Goal: Information Seeking & Learning: Learn about a topic

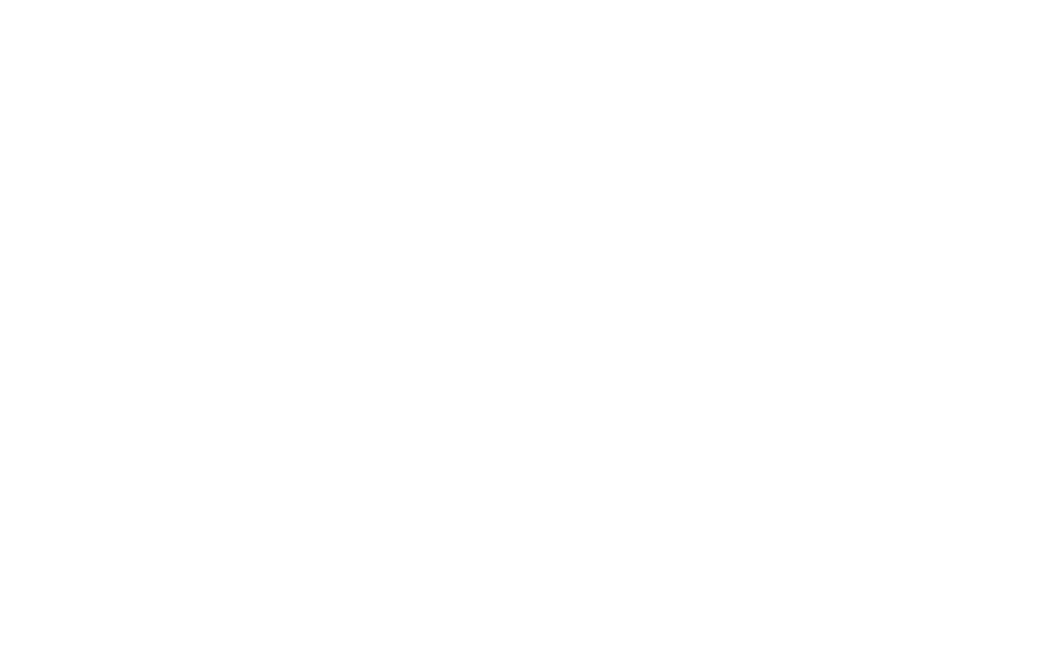
click at [224, 25] on div at bounding box center [526, 336] width 1052 height 672
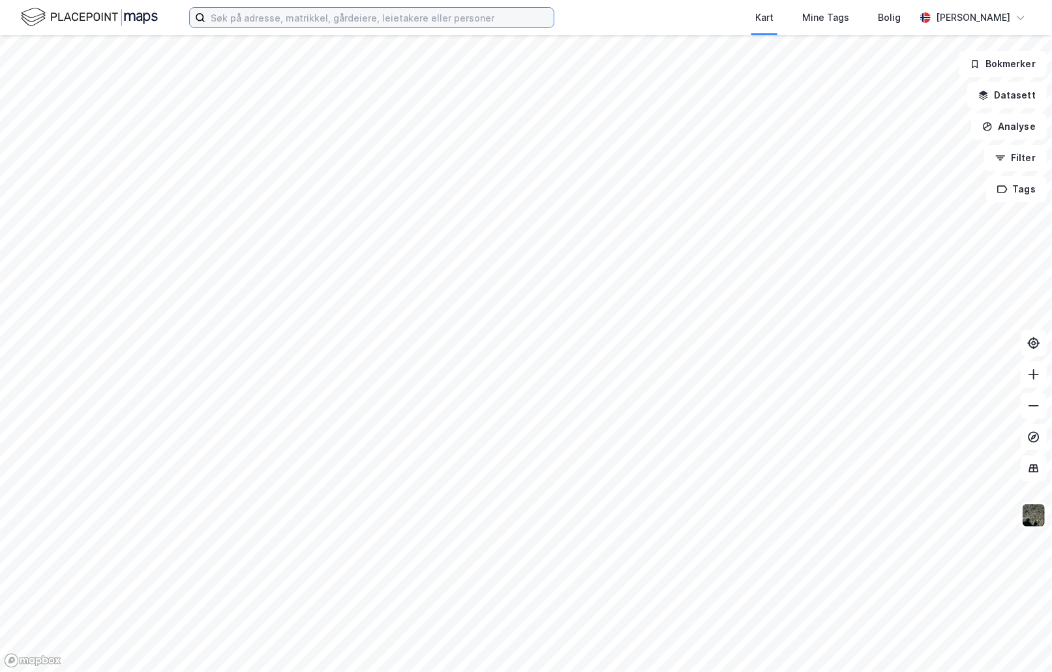
click at [256, 19] on input at bounding box center [379, 18] width 348 height 20
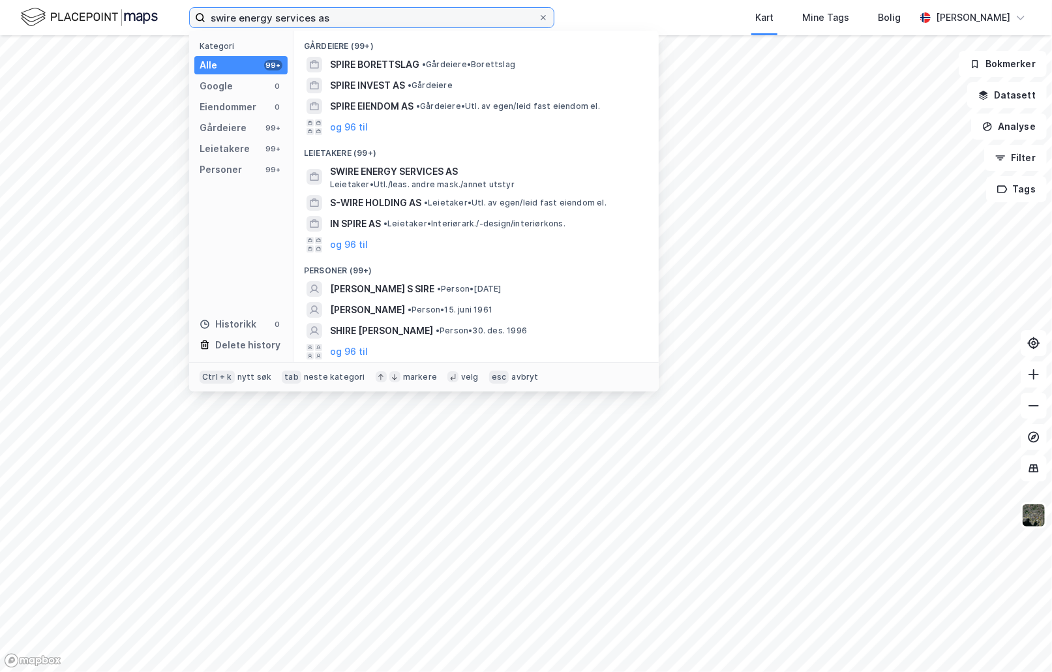
type input "swire energy services as"
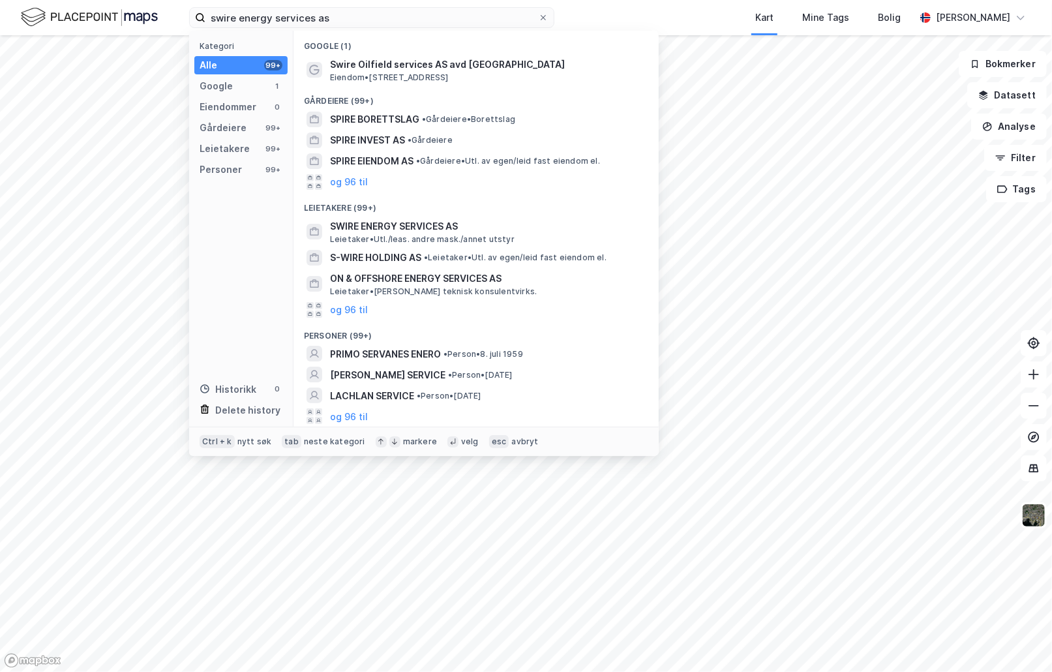
click at [399, 210] on div "Leietakere (99+)" at bounding box center [476, 203] width 365 height 23
drag, startPoint x: 400, startPoint y: 210, endPoint x: 440, endPoint y: 210, distance: 39.8
click at [439, 212] on div "Leietakere (99+)" at bounding box center [476, 203] width 365 height 23
click at [410, 230] on span "SWIRE ENERGY SERVICES AS" at bounding box center [486, 227] width 313 height 16
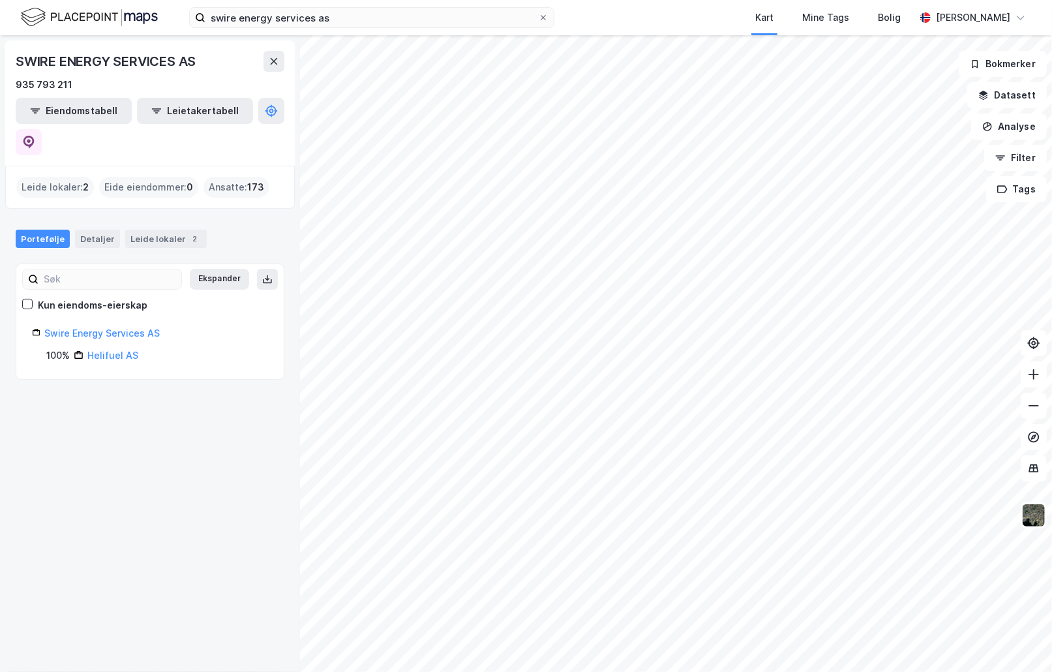
click at [117, 350] on link "Helifuel AS" at bounding box center [112, 355] width 51 height 11
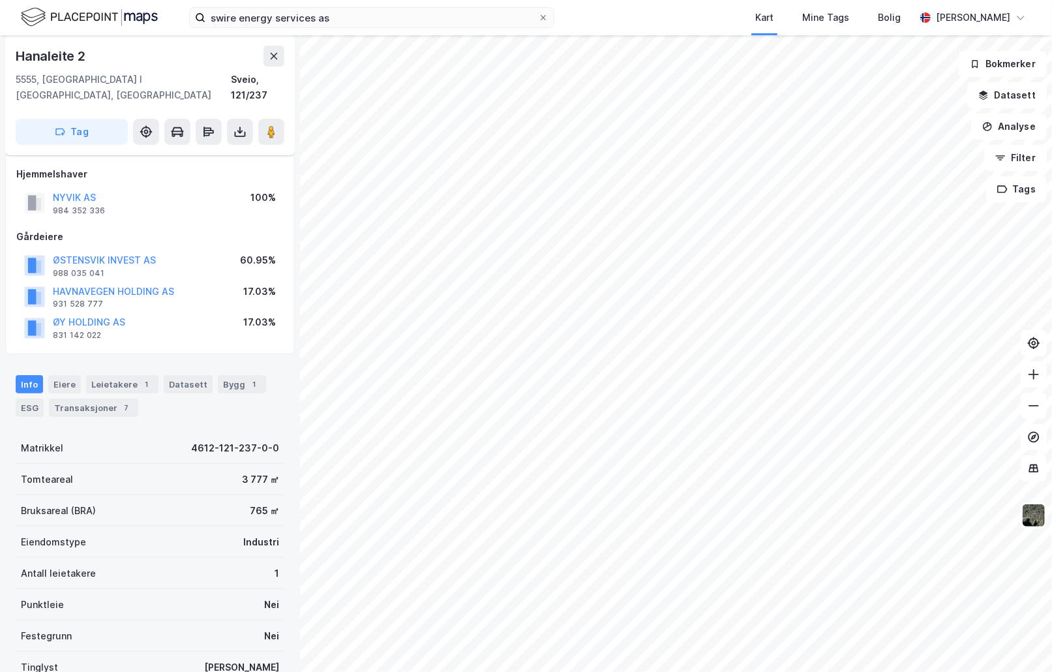
scroll to position [65, 0]
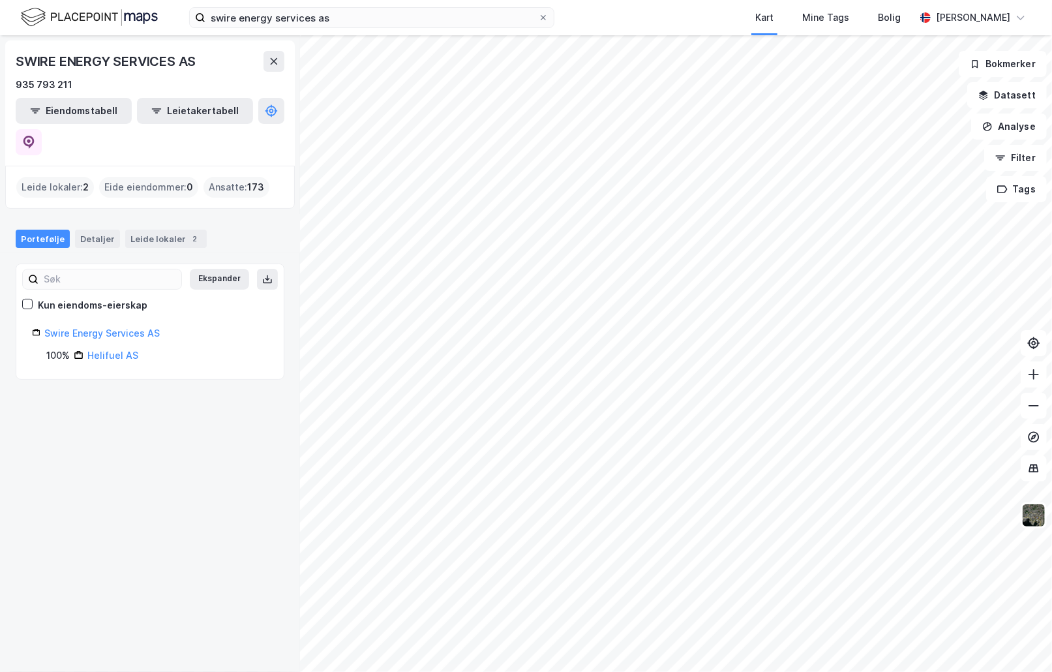
click at [102, 327] on link "Swire Energy Services AS" at bounding box center [101, 332] width 115 height 11
